Goal: Register for event/course

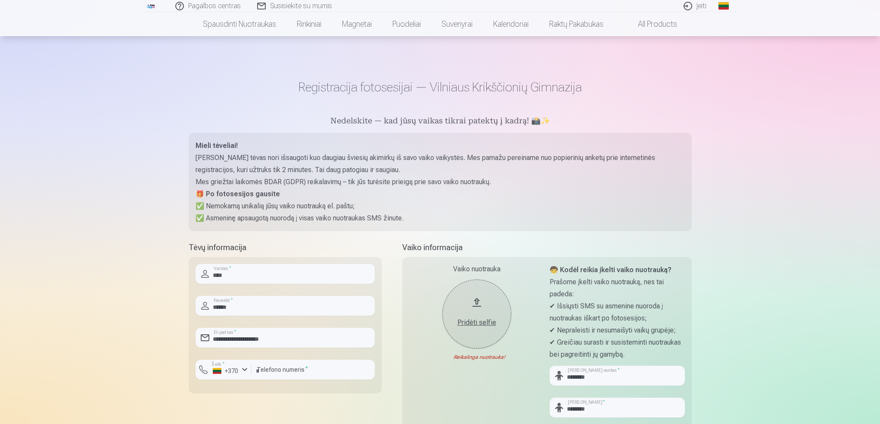
scroll to position [129, 0]
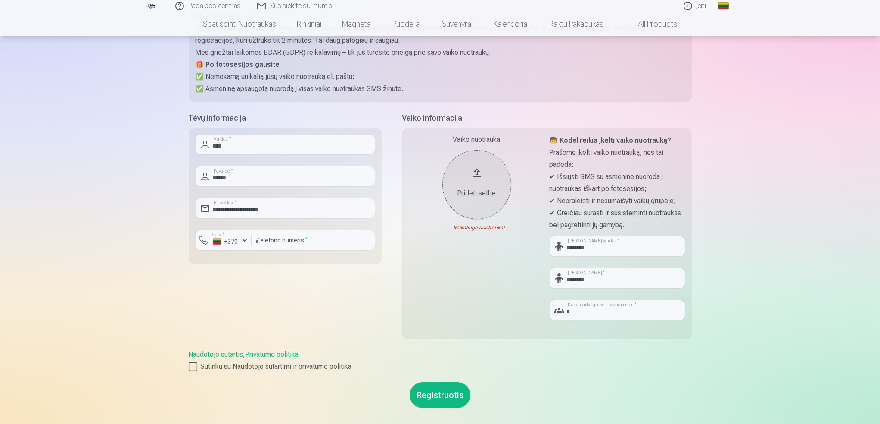
click at [477, 191] on div "Pridėti selfie" at bounding box center [477, 193] width 52 height 10
click at [474, 194] on div "Pridėti selfie" at bounding box center [477, 193] width 52 height 10
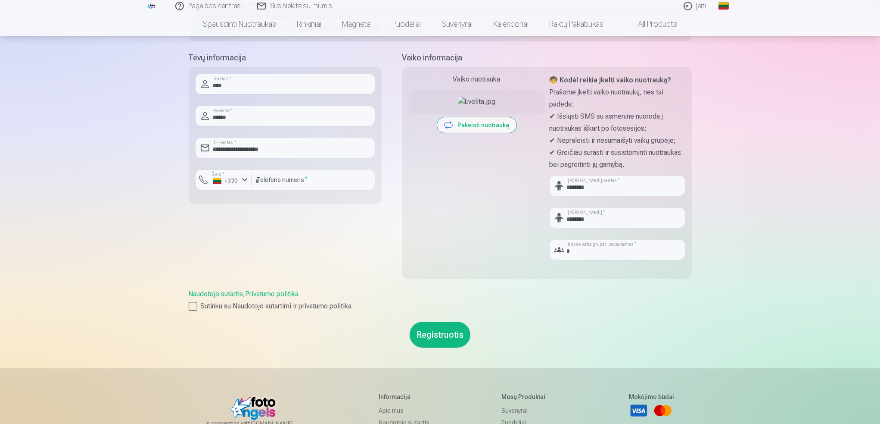
scroll to position [215, 0]
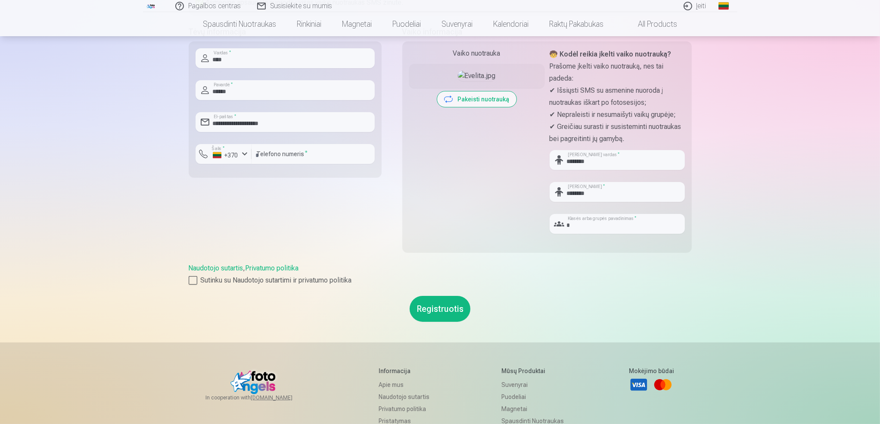
click at [443, 306] on button "Registruotis" at bounding box center [440, 309] width 61 height 26
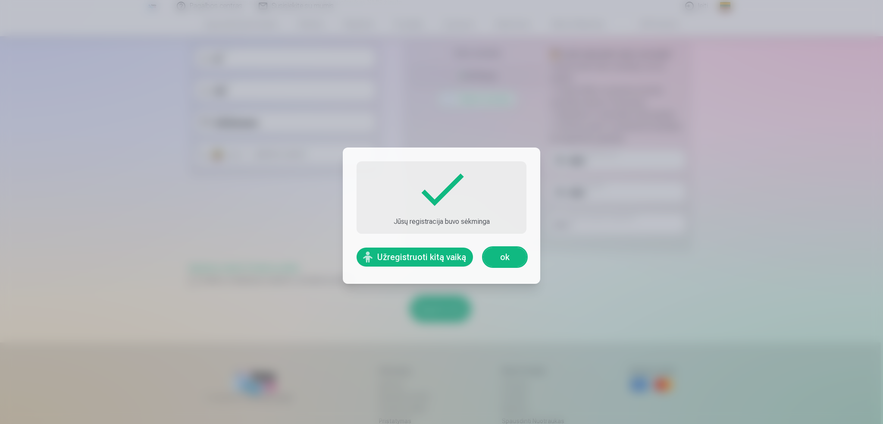
click at [443, 254] on button "Užregistruoti kitą vaiką" at bounding box center [414, 256] width 116 height 19
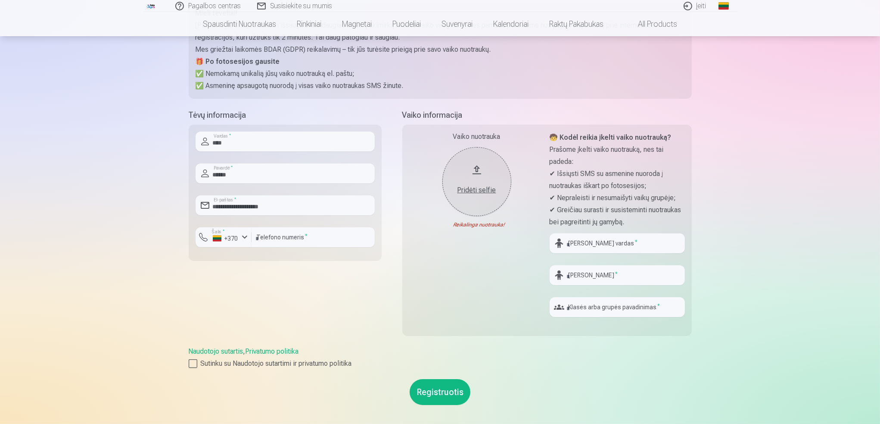
scroll to position [86, 0]
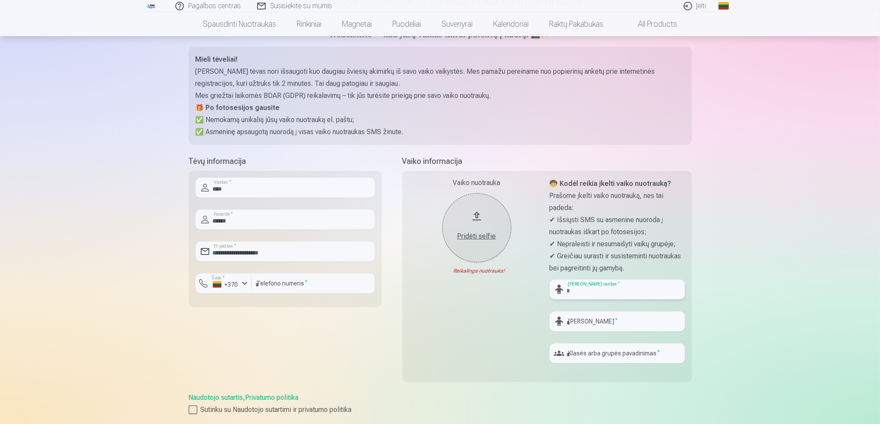
click at [591, 287] on input "text" at bounding box center [617, 289] width 135 height 20
click at [589, 287] on input "text" at bounding box center [617, 289] width 135 height 20
type input "*****"
click at [588, 323] on input "text" at bounding box center [617, 321] width 135 height 20
type input "*"
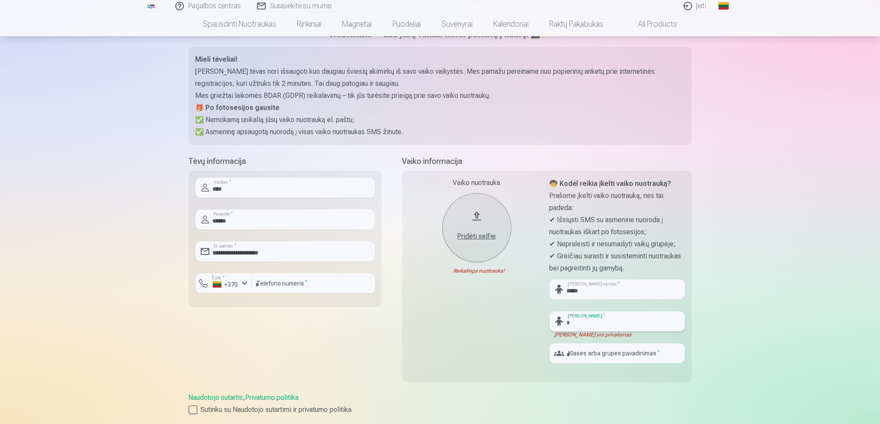
type input "*"
type input "********"
click at [601, 358] on input "text" at bounding box center [617, 353] width 135 height 20
type input "*"
click at [475, 239] on div "Pridėti selfie" at bounding box center [477, 236] width 52 height 10
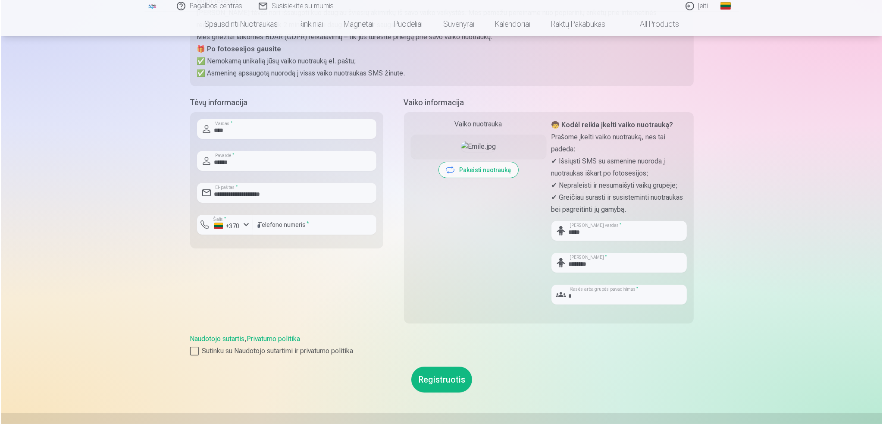
scroll to position [172, 0]
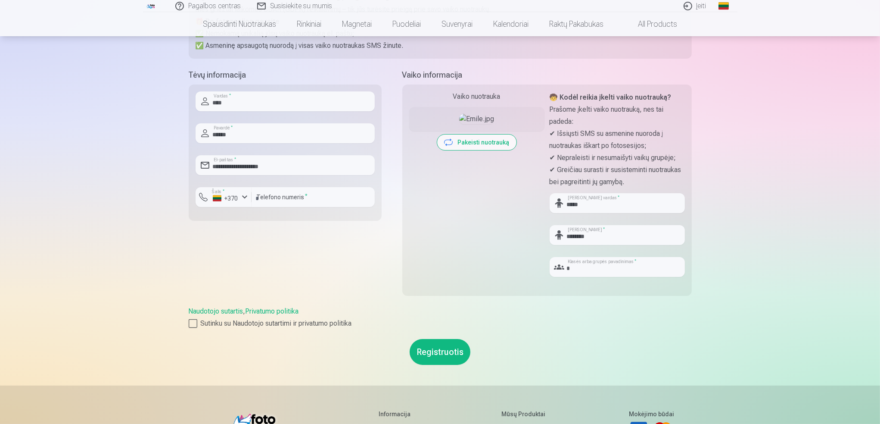
click at [451, 349] on button "Registruotis" at bounding box center [440, 352] width 61 height 26
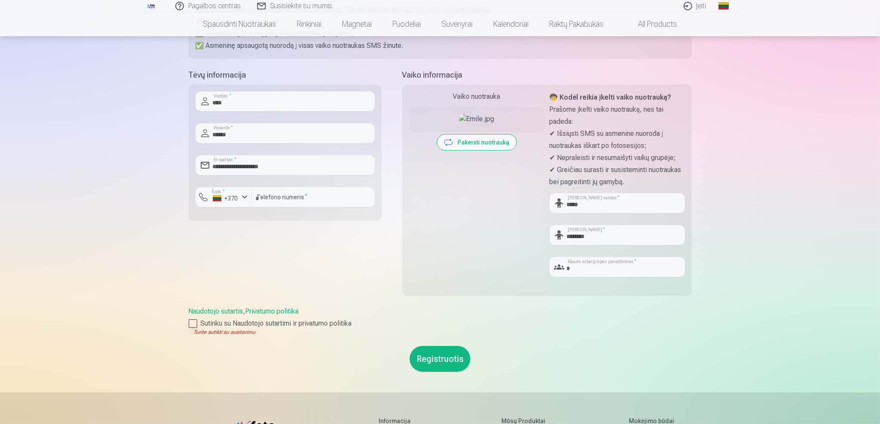
click at [195, 324] on div at bounding box center [193, 323] width 9 height 9
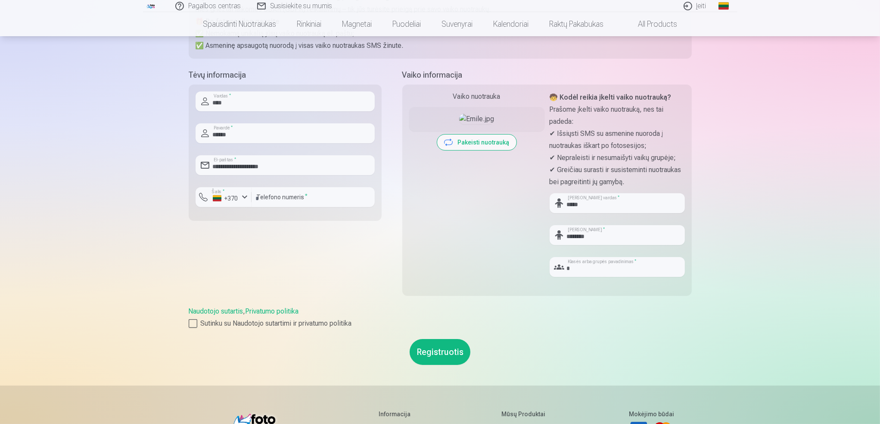
click at [453, 353] on button "Registruotis" at bounding box center [440, 352] width 61 height 26
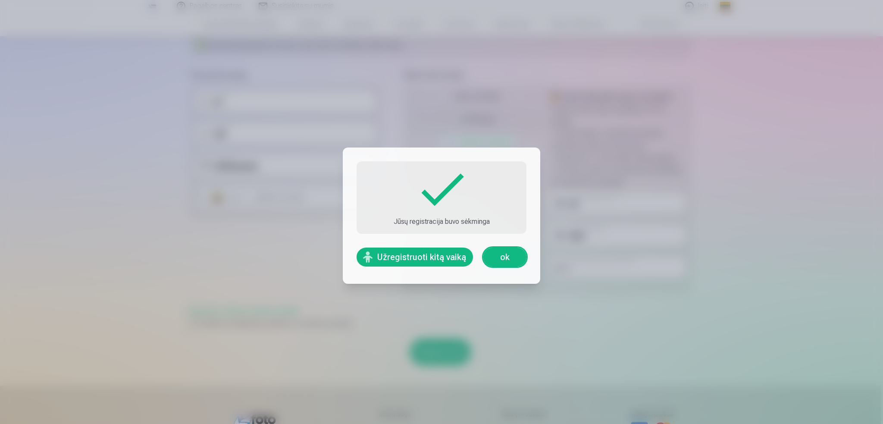
click at [509, 257] on link "ok" at bounding box center [504, 256] width 43 height 19
